Goal: Obtain resource: Obtain resource

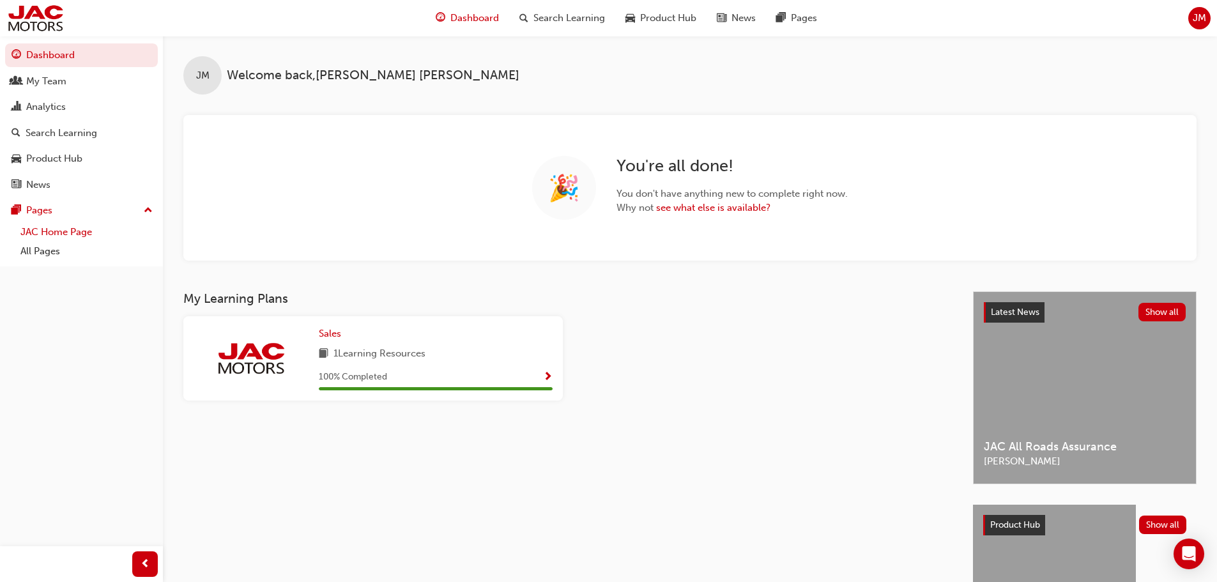
click at [87, 233] on link "JAC Home Page" at bounding box center [86, 232] width 142 height 20
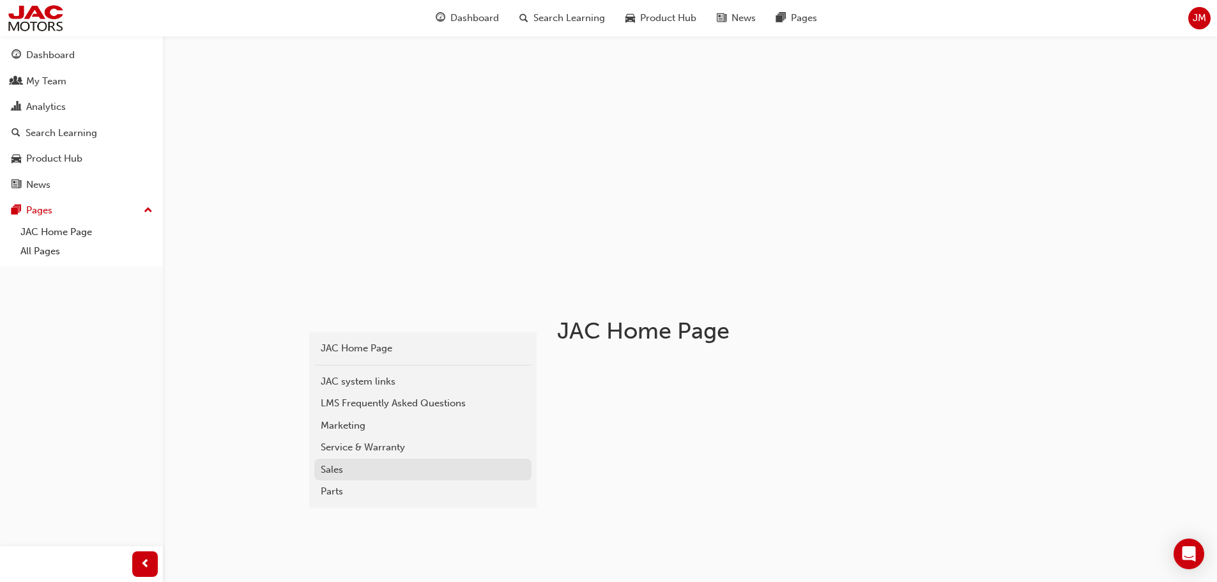
click at [342, 472] on div "Sales" at bounding box center [423, 470] width 204 height 15
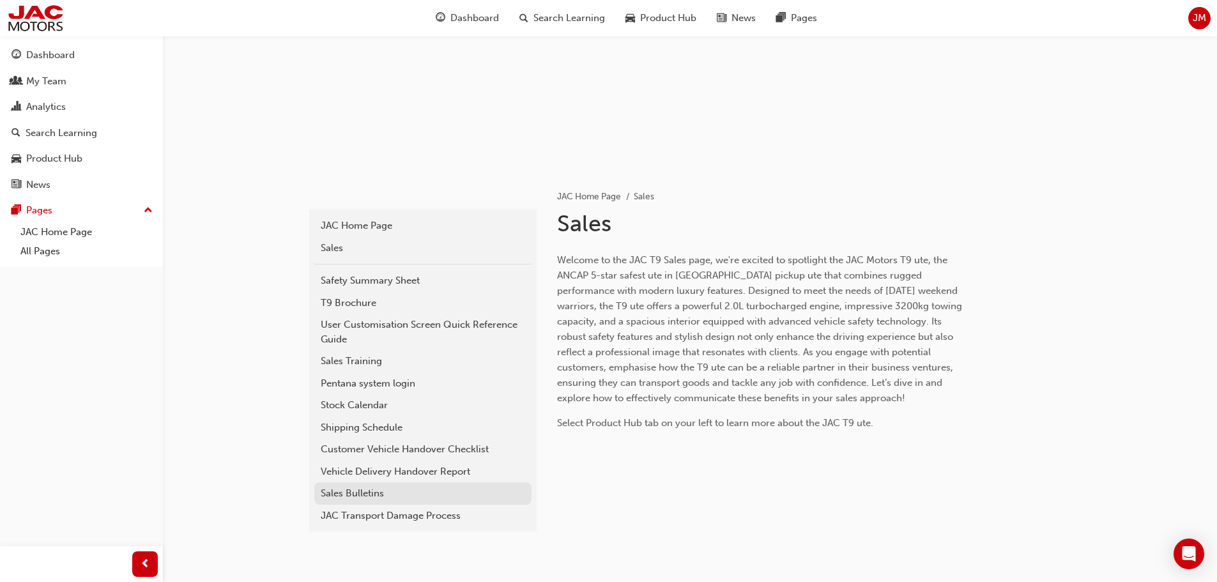
scroll to position [192, 0]
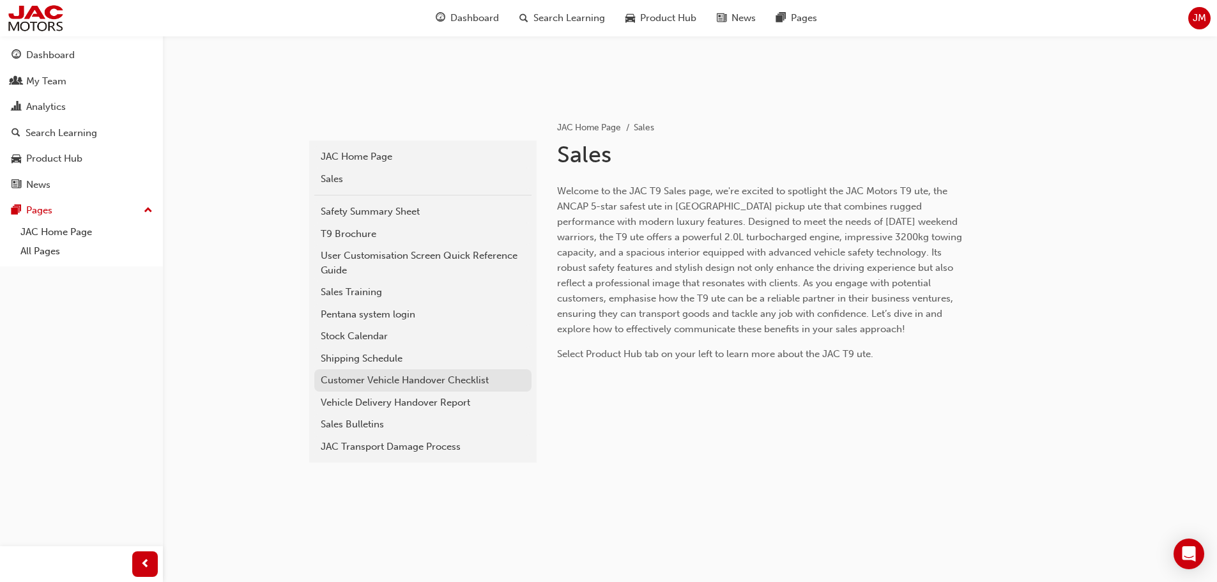
click at [445, 381] on div "Customer Vehicle Handover Checklist" at bounding box center [423, 380] width 204 height 15
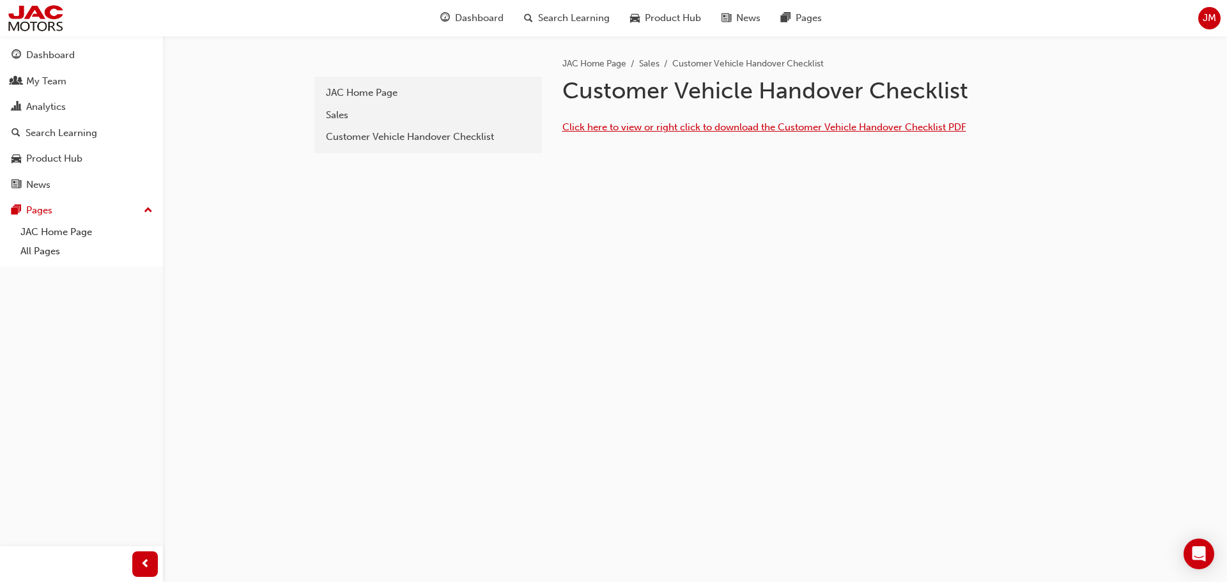
click at [784, 126] on span "Click here to view or right click to download the Customer Vehicle Handover Che…" at bounding box center [764, 126] width 404 height 11
